Goal: Information Seeking & Learning: Learn about a topic

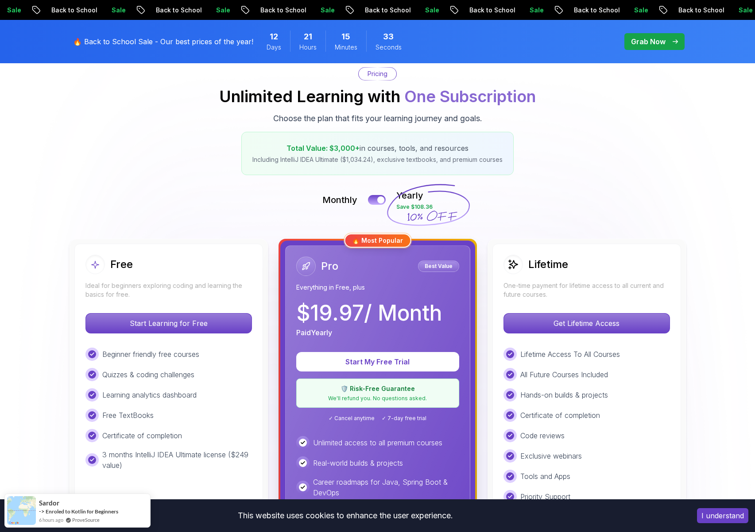
scroll to position [87, 0]
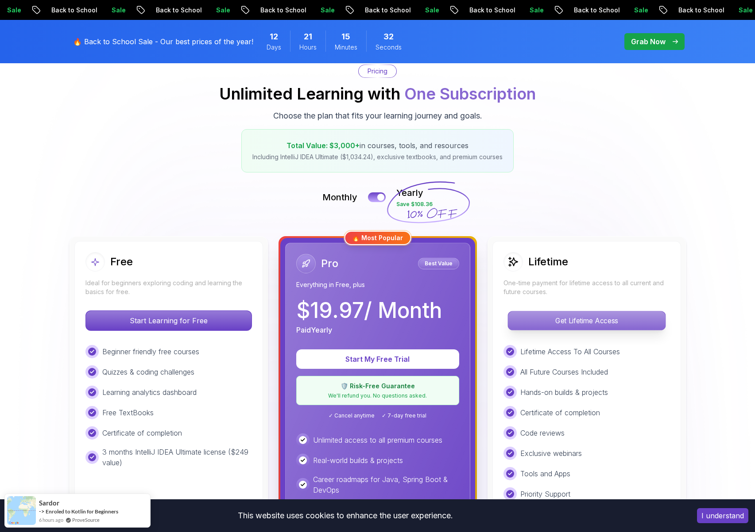
click at [584, 317] on p "Get Lifetime Access" at bounding box center [586, 321] width 157 height 19
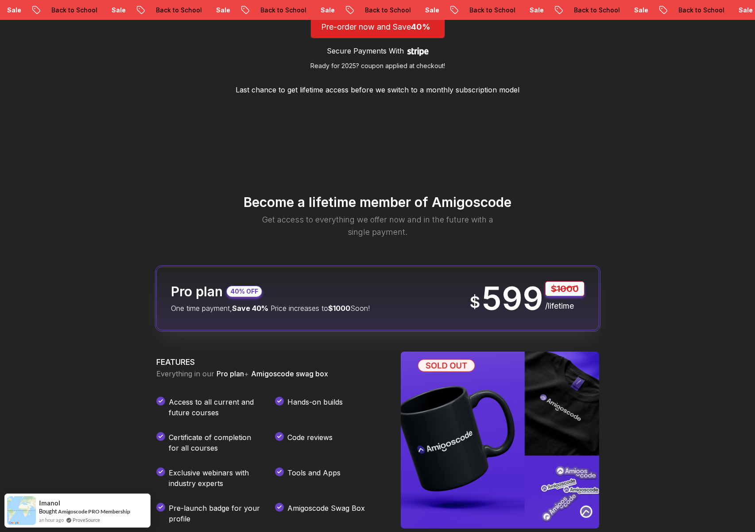
scroll to position [996, 0]
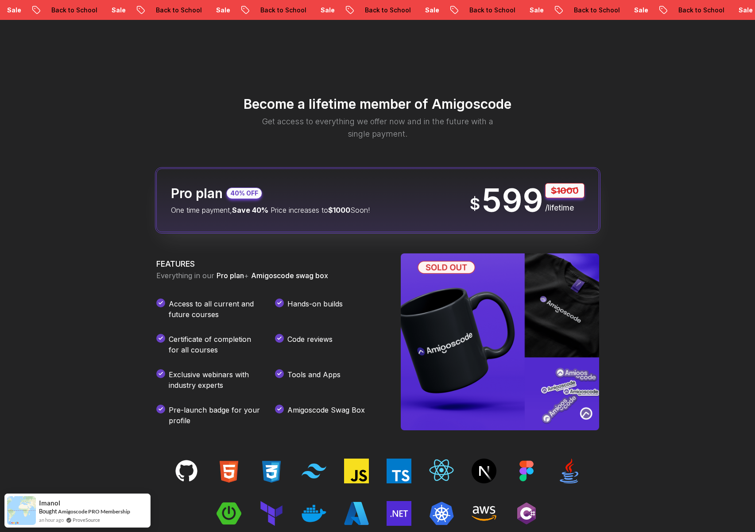
click at [19, 206] on div "Become a lifetime member of Amigoscode Get access to everything we offer now an…" at bounding box center [377, 382] width 755 height 673
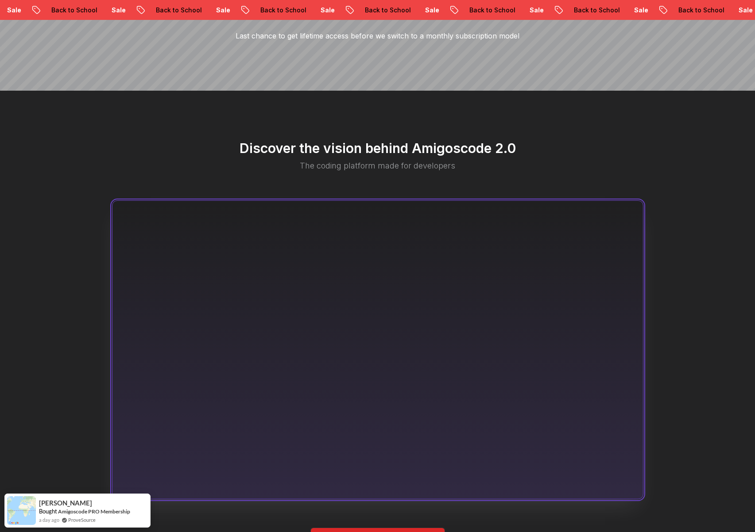
scroll to position [383, 0]
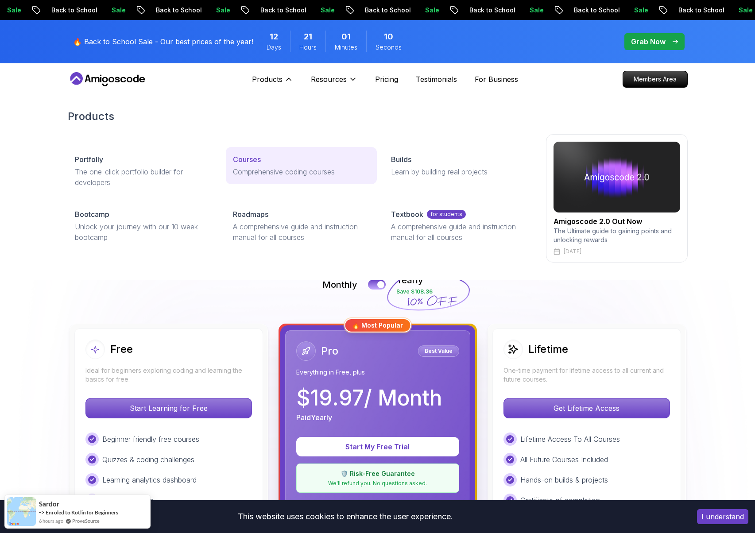
click at [262, 162] on div "Courses" at bounding box center [301, 159] width 137 height 11
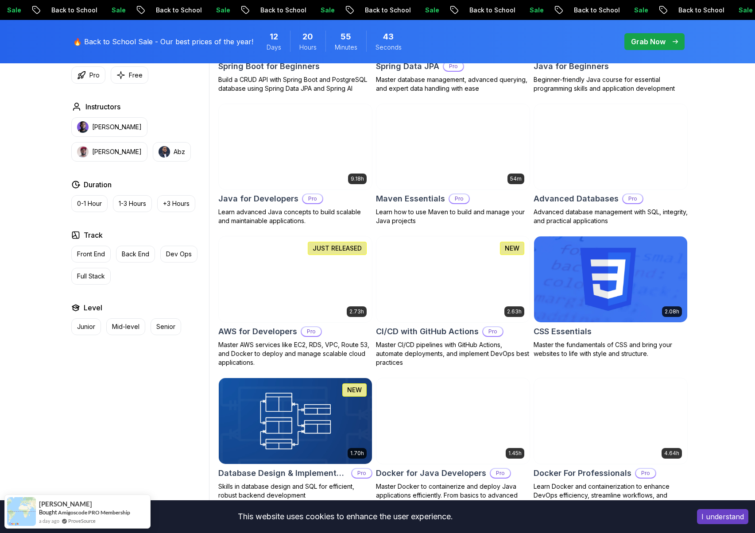
scroll to position [506, 0]
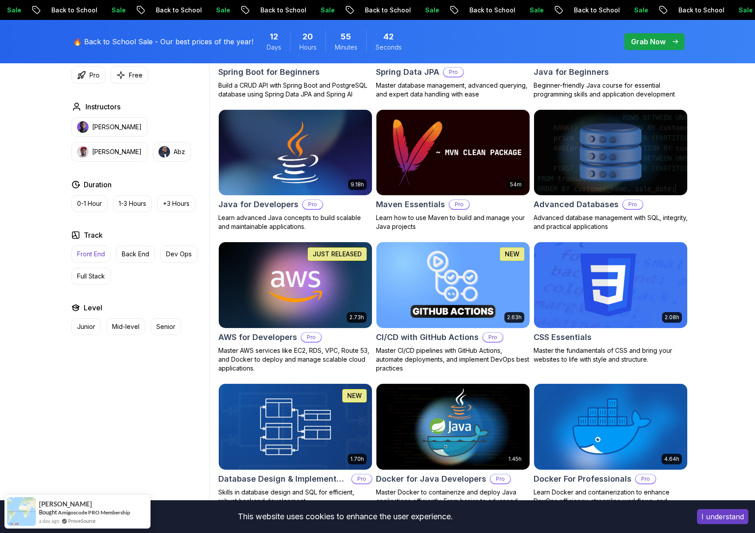
click at [100, 252] on p "Front End" at bounding box center [91, 254] width 28 height 9
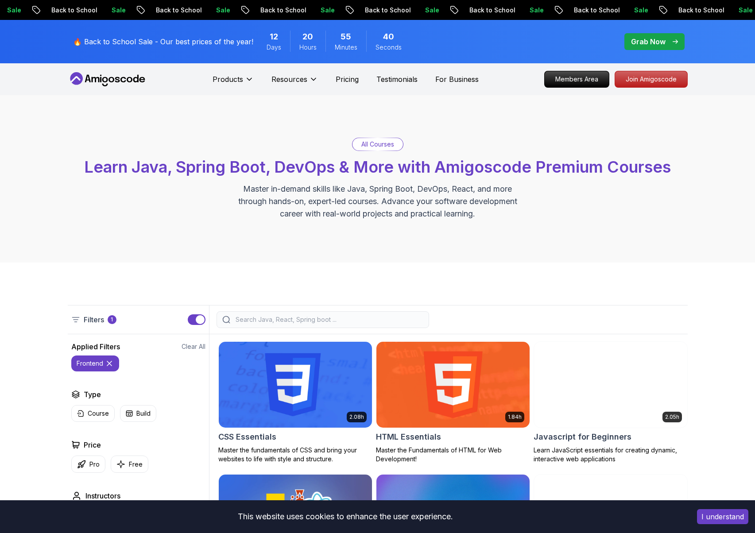
scroll to position [205, 0]
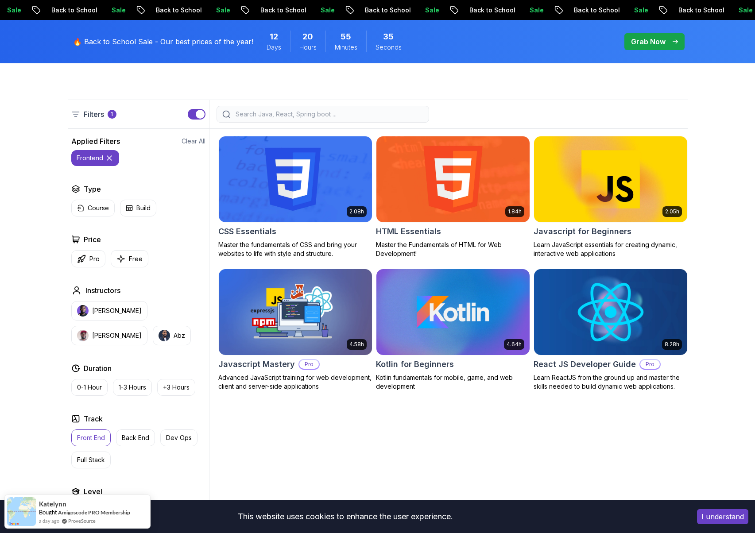
click at [574, 337] on img at bounding box center [610, 312] width 161 height 90
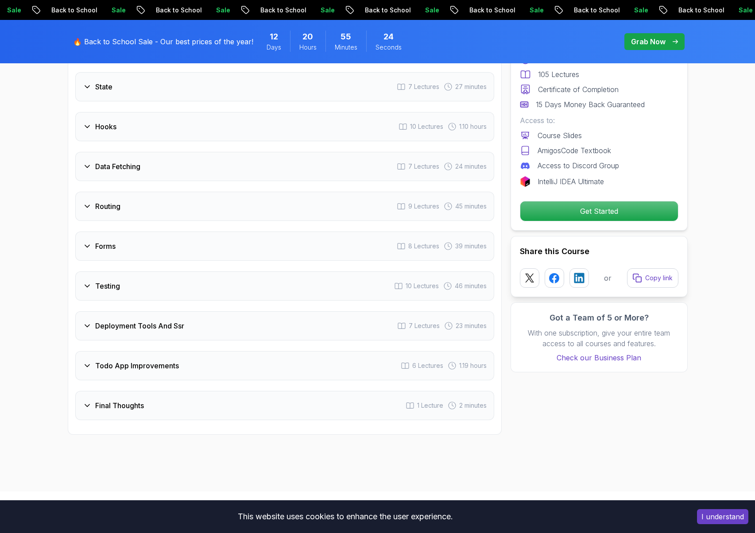
scroll to position [1584, 0]
click at [150, 370] on div "Todo App Improvements 6 Lectures 1.19 hours" at bounding box center [284, 363] width 419 height 29
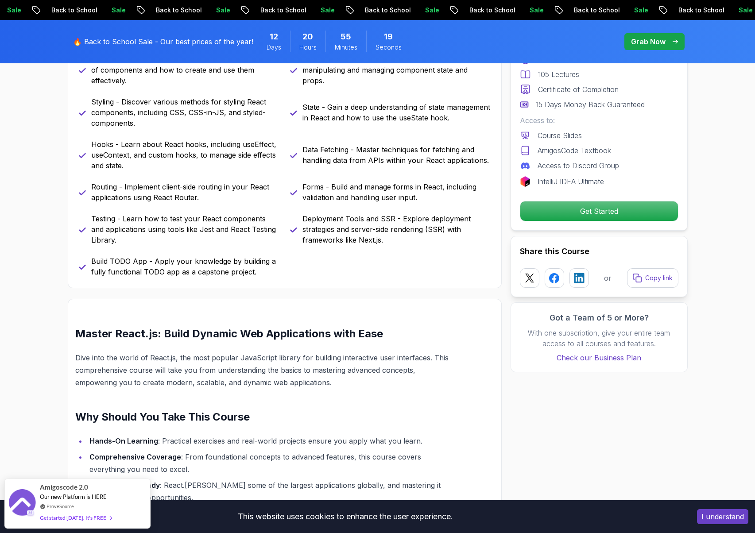
scroll to position [0, 0]
